Goal: Find specific page/section: Find specific page/section

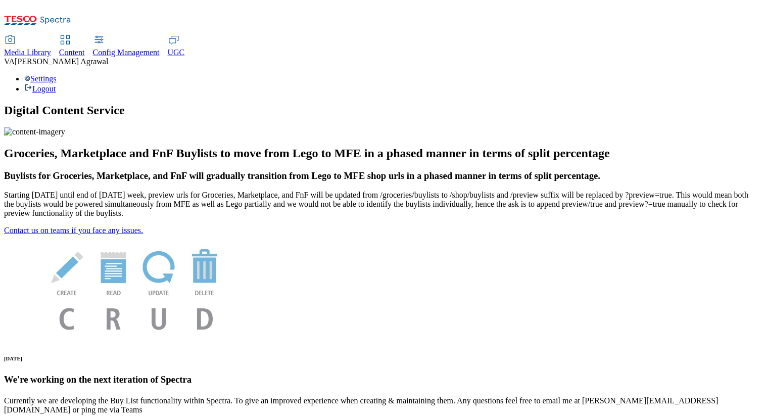
click at [85, 48] on span "Content" at bounding box center [72, 52] width 26 height 9
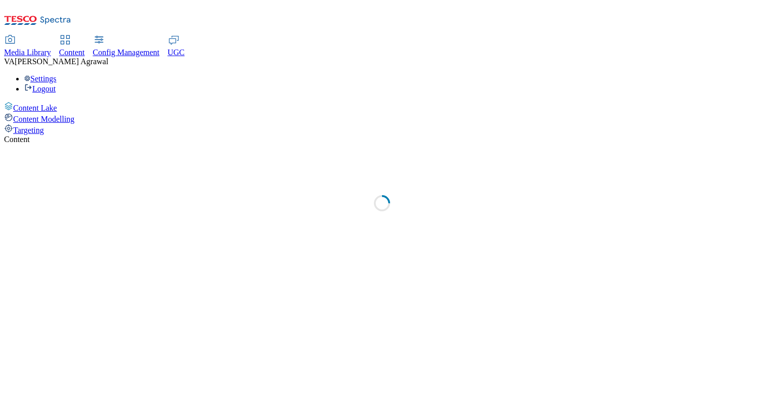
select select "group-comms"
